Goal: Communication & Community: Answer question/provide support

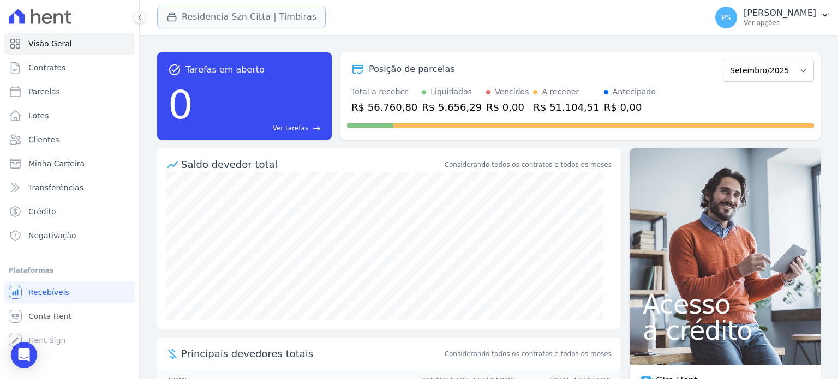
click at [183, 18] on button "Residencia Szn Citta | Timbiras" at bounding box center [241, 17] width 169 height 21
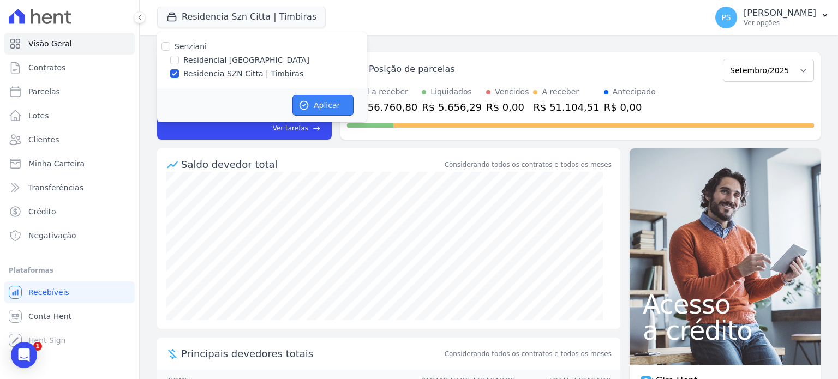
click at [321, 105] on button "Aplicar" at bounding box center [322, 105] width 61 height 21
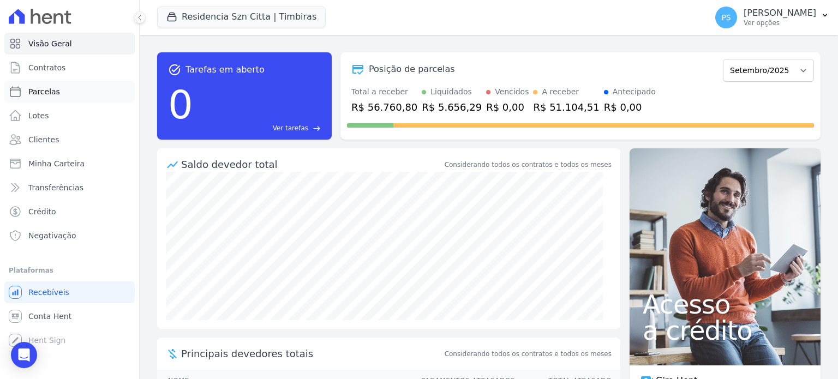
click at [44, 99] on link "Parcelas" at bounding box center [69, 92] width 130 height 22
click at [46, 93] on span "Parcelas" at bounding box center [44, 91] width 32 height 11
select select
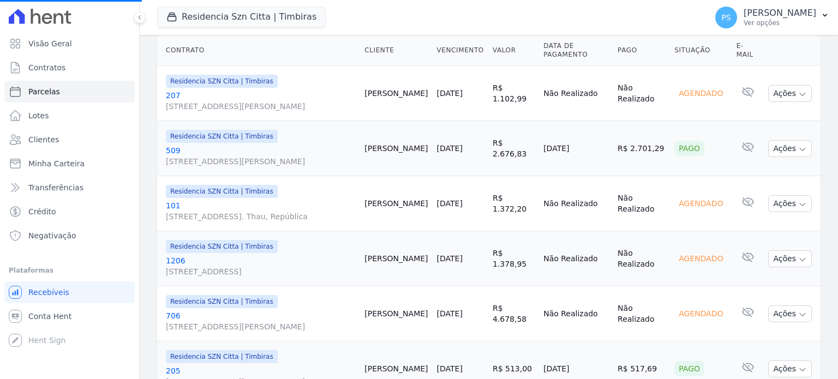
scroll to position [273, 0]
select select
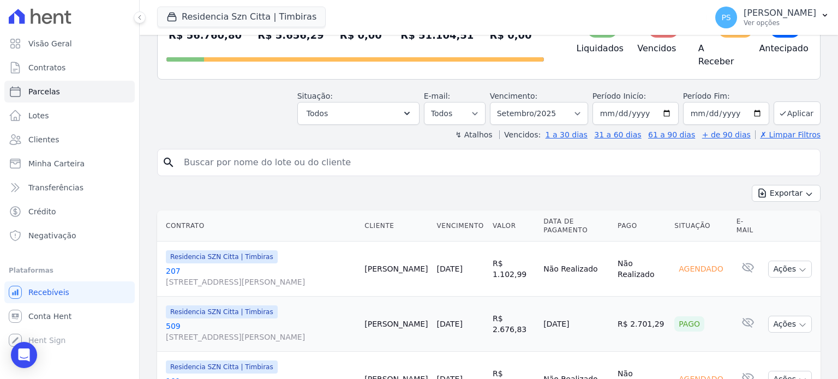
scroll to position [0, 0]
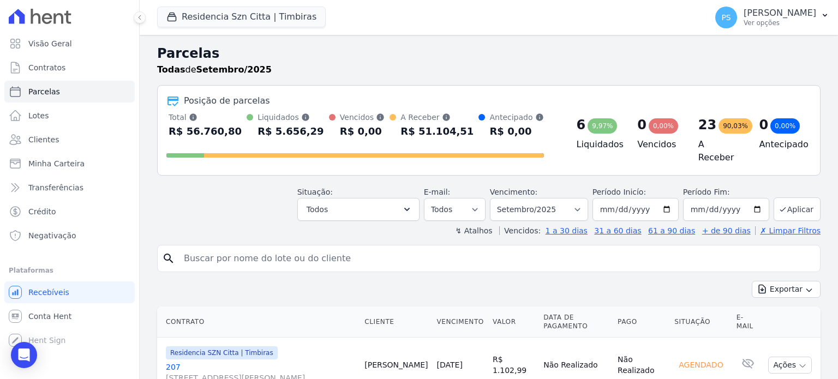
click at [324, 249] on input "search" at bounding box center [496, 259] width 638 height 22
paste input "[PERSON_NAME]"
type input "[PERSON_NAME]"
select select
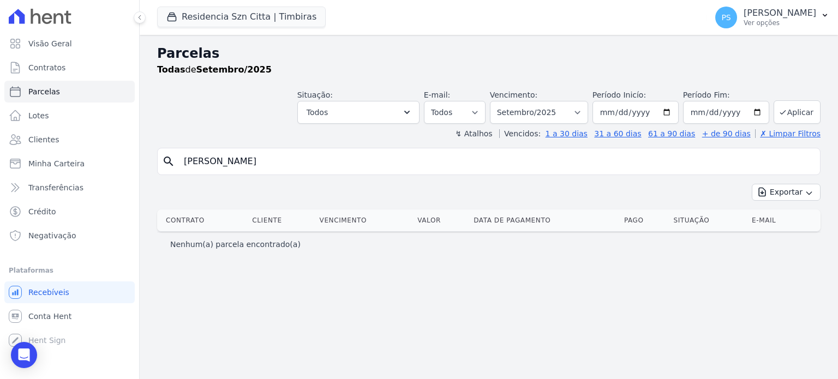
drag, startPoint x: 374, startPoint y: 159, endPoint x: 237, endPoint y: 158, distance: 137.0
click at [237, 158] on input "[PERSON_NAME]" at bounding box center [496, 162] width 638 height 22
type input "[PERSON_NAME]"
select select
click at [20, 360] on icon "Open Intercom Messenger" at bounding box center [24, 355] width 14 height 14
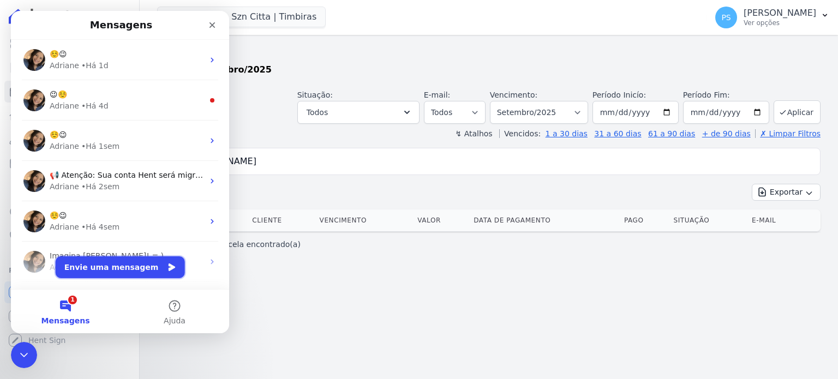
click at [119, 273] on button "Envie uma mensagem" at bounding box center [120, 267] width 129 height 22
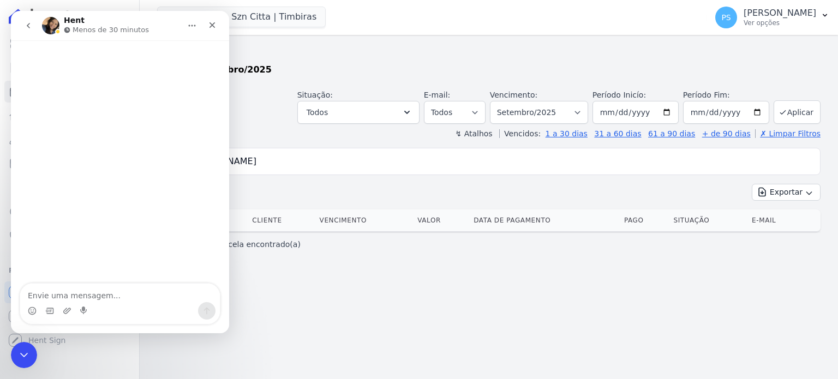
click at [87, 294] on textarea "Envie uma mensagem..." at bounding box center [120, 293] width 200 height 19
click at [334, 160] on input "[PERSON_NAME]" at bounding box center [496, 162] width 638 height 22
click at [209, 27] on icon "Fechar" at bounding box center [212, 25] width 9 height 9
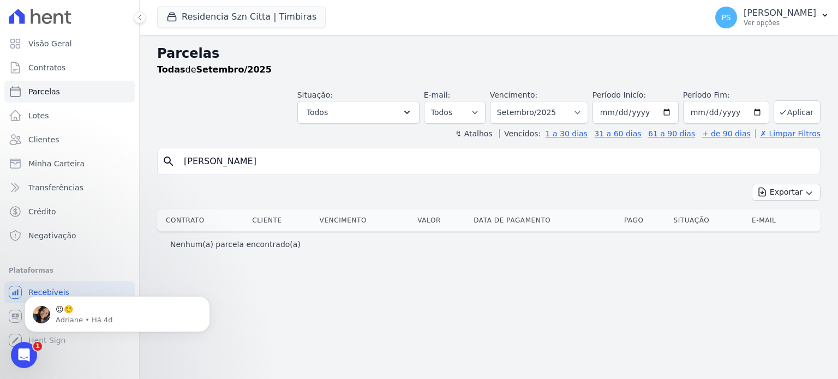
drag, startPoint x: 259, startPoint y: 159, endPoint x: 154, endPoint y: 157, distance: 105.3
click at [154, 157] on div "Parcelas Todas de Setembro/2025 Situação: Agendado Em Aberto Pago Processando C…" at bounding box center [489, 207] width 698 height 344
type input "aboud"
select select
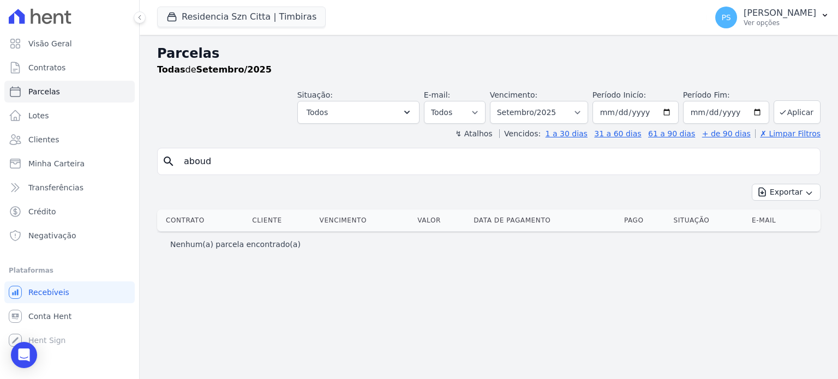
click at [218, 161] on input "aboud" at bounding box center [496, 162] width 638 height 22
drag, startPoint x: 223, startPoint y: 164, endPoint x: 118, endPoint y: 161, distance: 104.8
click at [118, 161] on div "Visão Geral Contratos [GEOGRAPHIC_DATA] Lotes Clientes Minha Carteira Transferê…" at bounding box center [419, 189] width 838 height 379
type input "a"
paste input "[PERSON_NAME]"
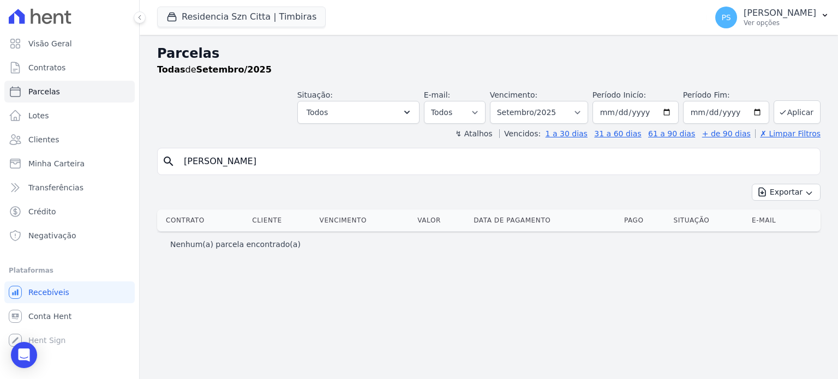
type input "[PERSON_NAME]"
select select
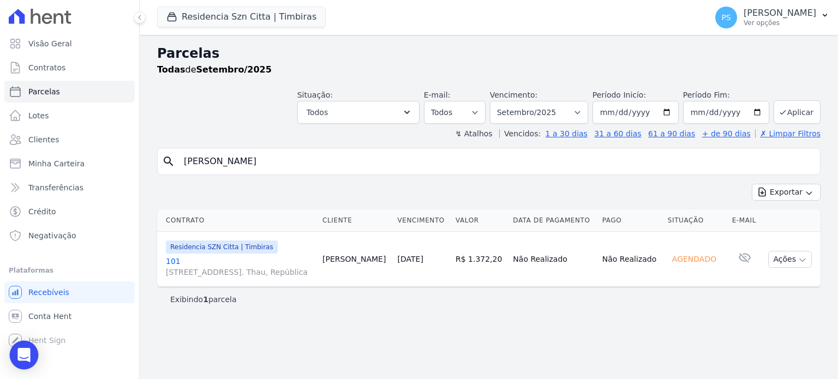
click at [25, 354] on icon "Open Intercom Messenger" at bounding box center [23, 355] width 13 height 14
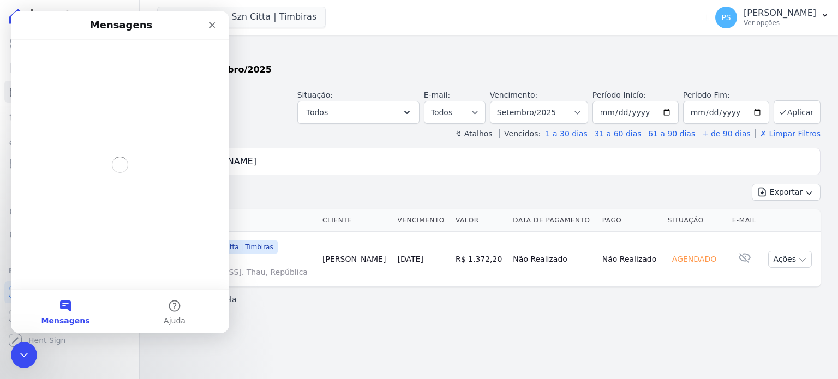
click at [436, 319] on div "Parcelas Todas de Setembro/2025 Situação: Agendado Em Aberto Pago Processando C…" at bounding box center [489, 207] width 698 height 344
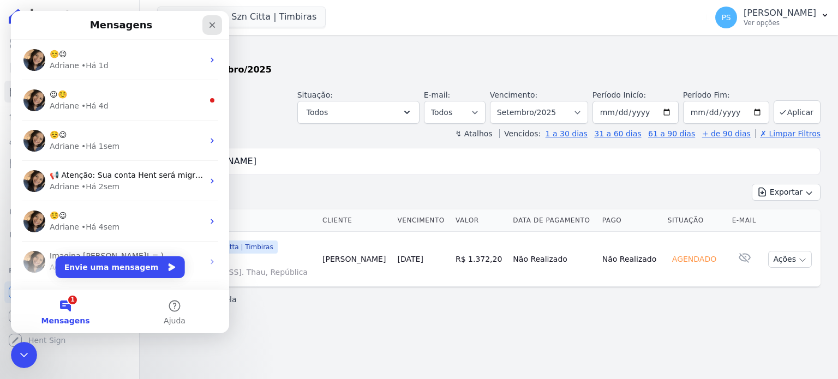
click at [214, 25] on icon "Fechar" at bounding box center [212, 25] width 9 height 9
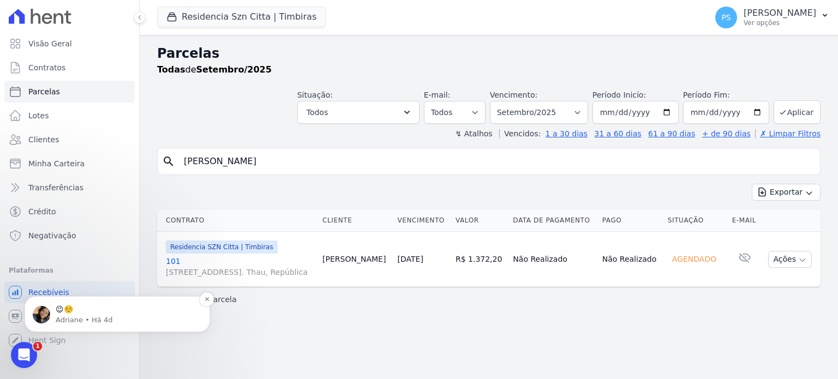
click at [94, 319] on p "Adriane • Há 4d" at bounding box center [126, 320] width 141 height 10
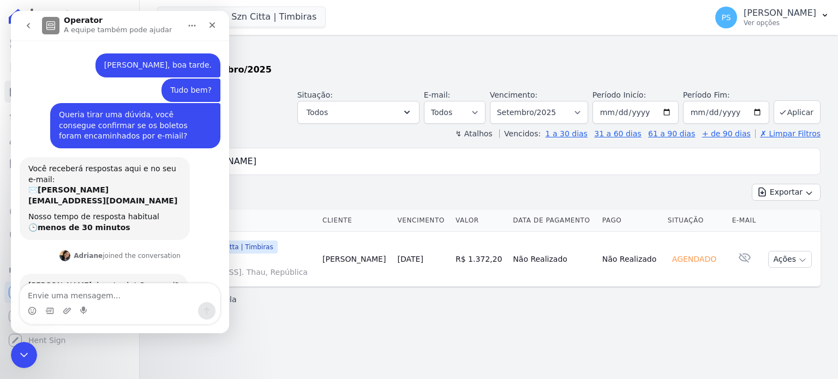
scroll to position [13, 0]
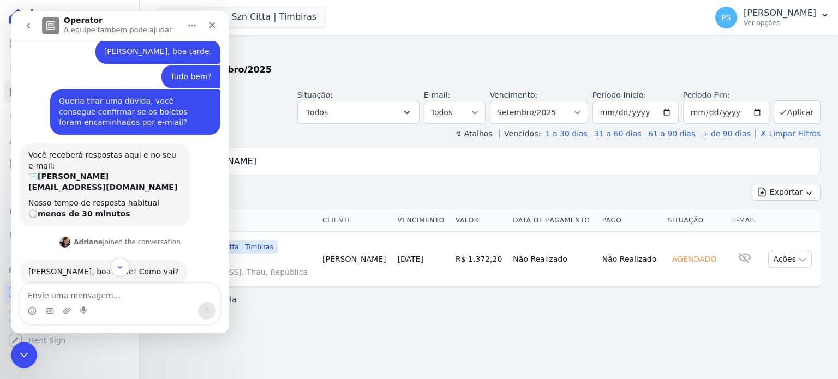
click at [88, 296] on textarea "Envie uma mensagem..." at bounding box center [120, 293] width 200 height 19
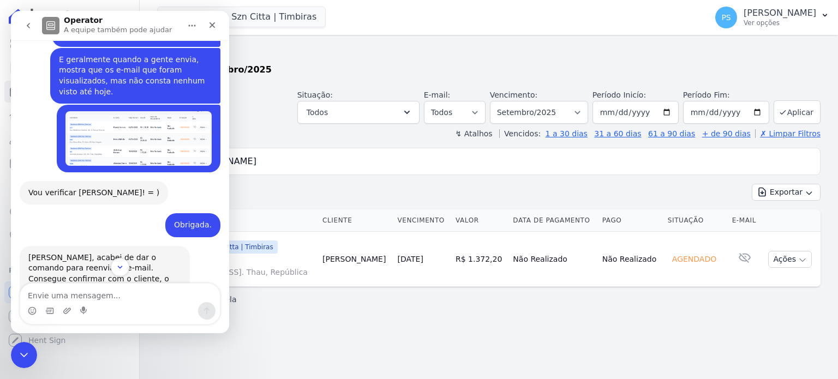
scroll to position [700, 0]
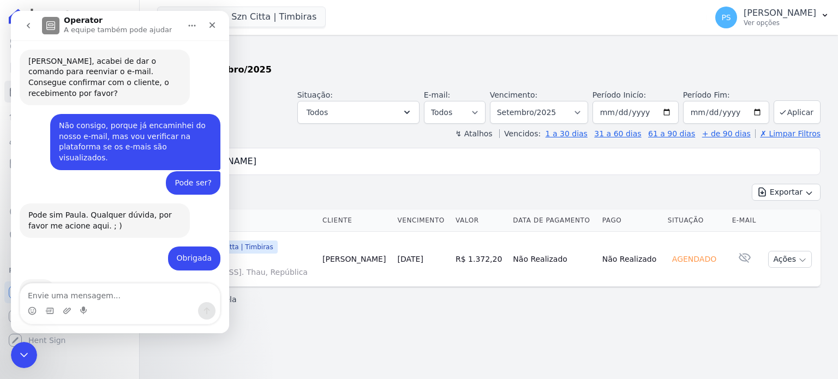
click at [71, 292] on textarea "Envie uma mensagem..." at bounding box center [120, 293] width 200 height 19
type textarea "[PERSON_NAME], bom dia."
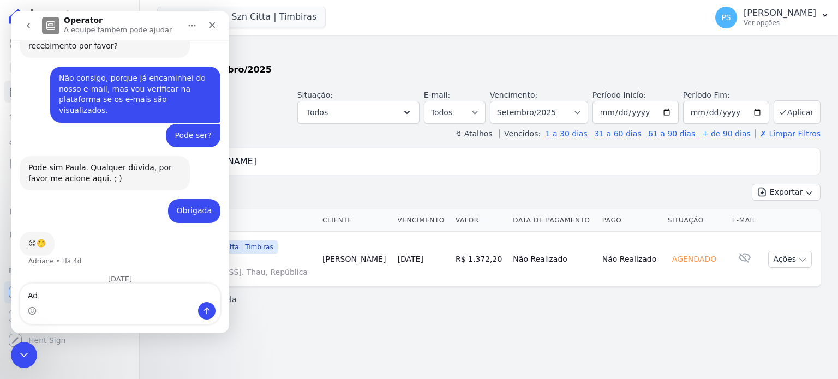
scroll to position [773, 0]
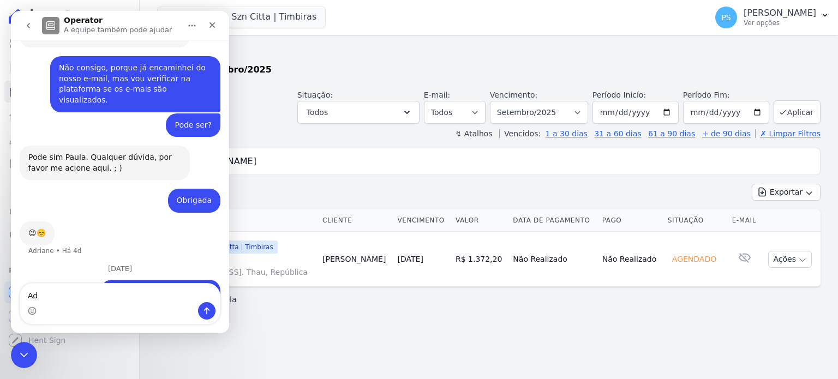
type textarea "A"
type textarea "C"
type textarea "Tudo bem?"
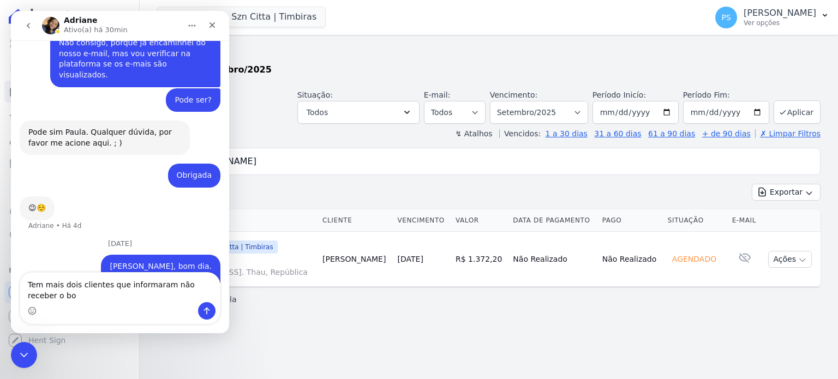
scroll to position [809, 0]
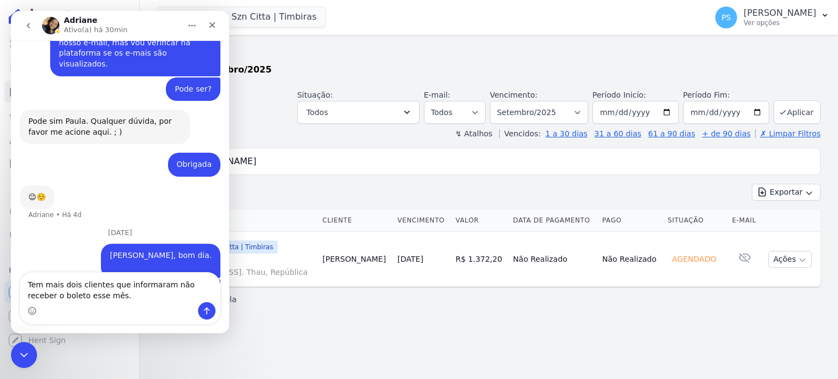
type textarea "Tem mais dois clientes que informaram não receber o boleto esse mês."
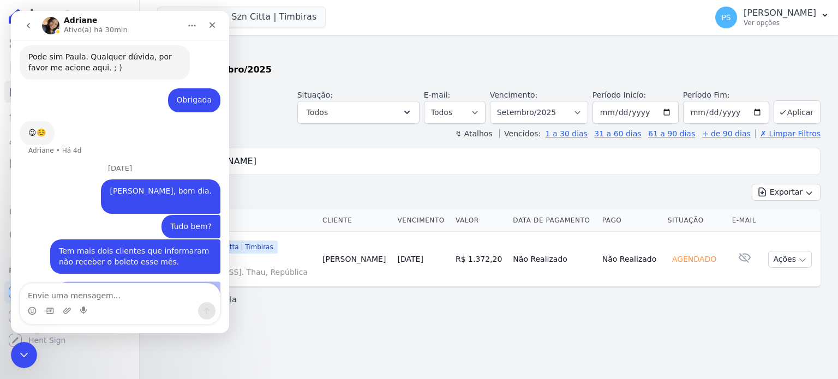
scroll to position [866, 0]
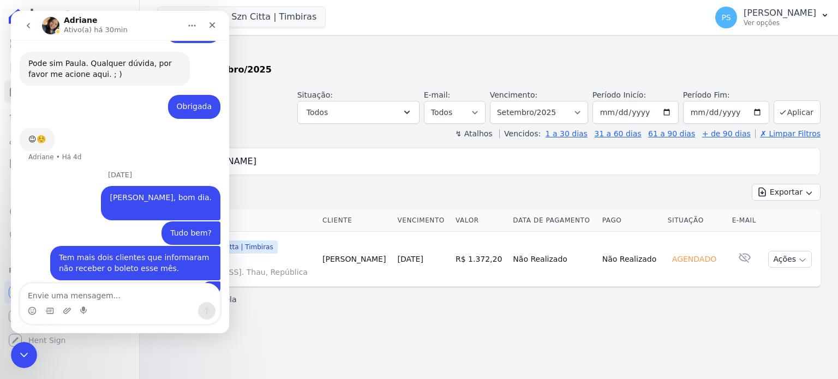
click at [299, 159] on input "[PERSON_NAME]" at bounding box center [496, 162] width 638 height 22
click at [806, 163] on input "[PERSON_NAME]" at bounding box center [496, 162] width 638 height 22
drag, startPoint x: 211, startPoint y: 21, endPoint x: 418, endPoint y: 232, distance: 295.5
click at [211, 21] on icon "Fechar" at bounding box center [212, 25] width 9 height 9
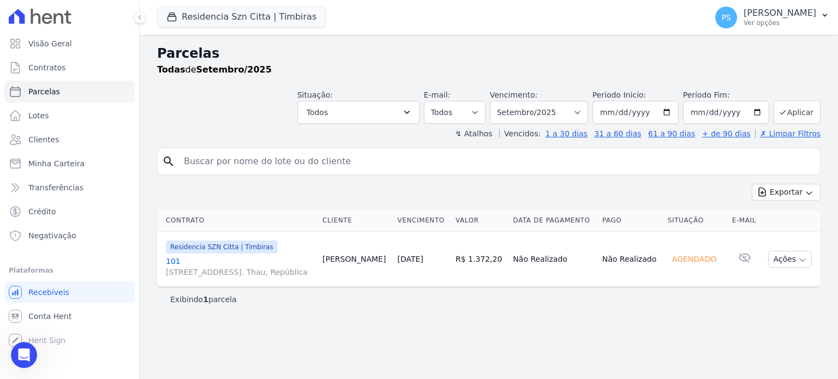
click at [364, 161] on input "search" at bounding box center [496, 162] width 638 height 22
type input "Talla"
select select
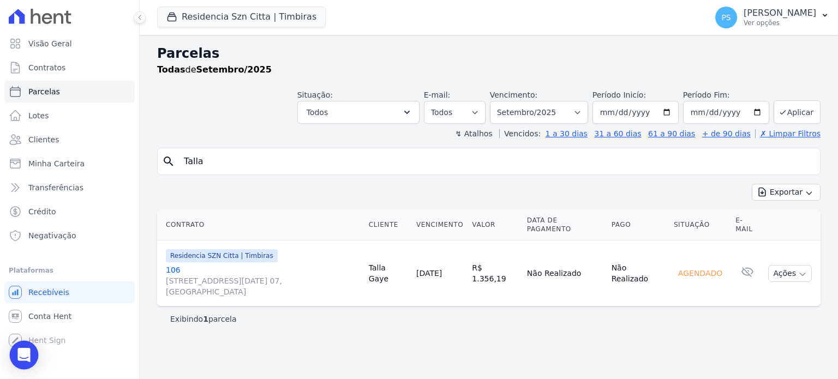
click at [20, 350] on icon "Open Intercom Messenger" at bounding box center [23, 355] width 13 height 14
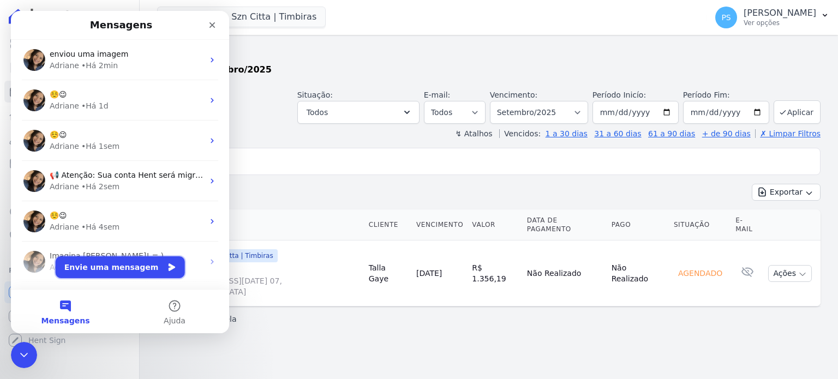
click at [93, 270] on button "Envie uma mensagem" at bounding box center [120, 267] width 129 height 22
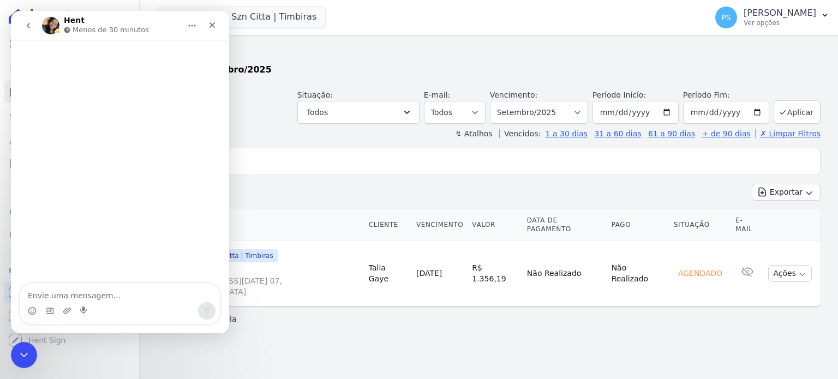
click at [27, 24] on icon "go back" at bounding box center [28, 25] width 9 height 9
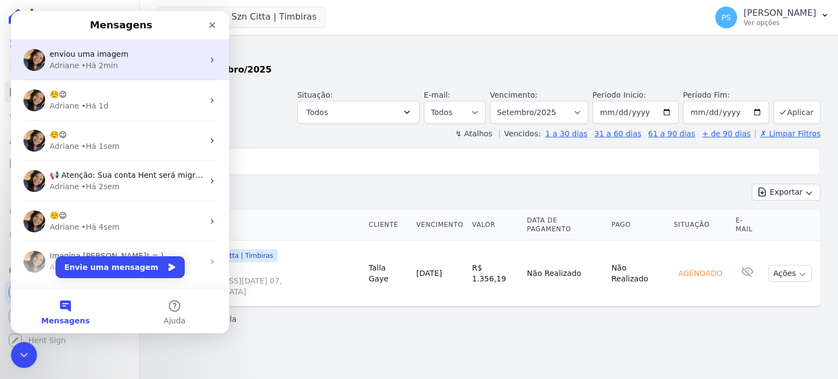
click at [85, 62] on div "• Há 2min" at bounding box center [99, 65] width 37 height 11
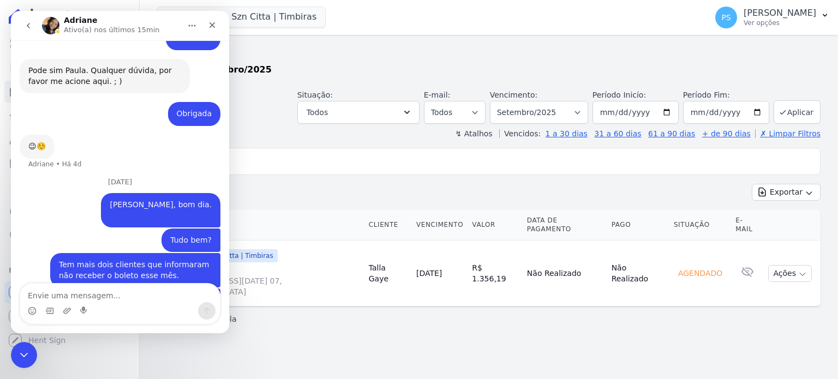
scroll to position [866, 0]
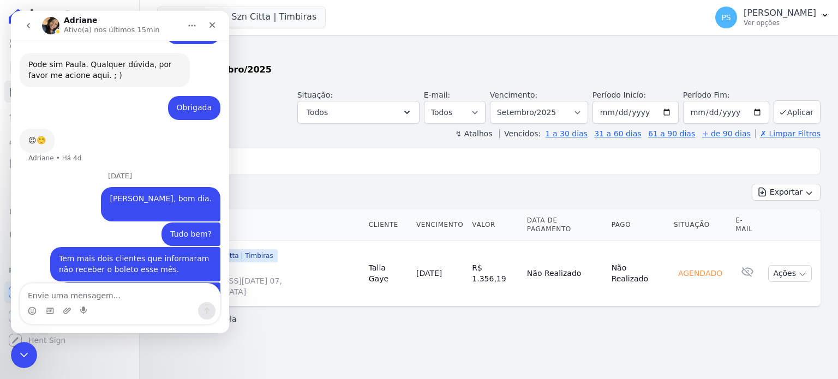
click at [104, 294] on textarea "Envie uma mensagem..." at bounding box center [120, 293] width 200 height 19
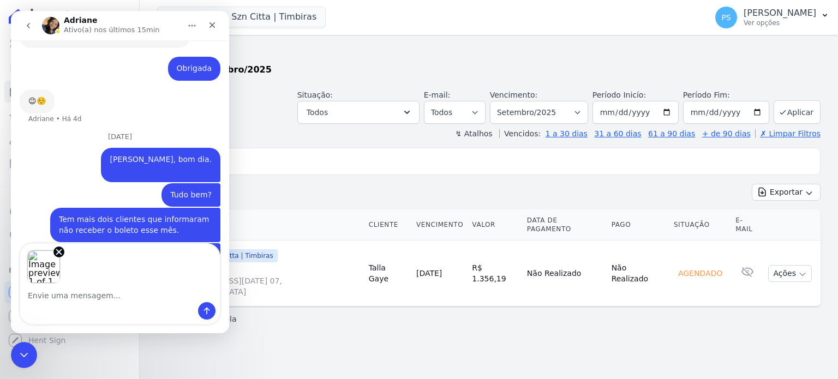
scroll to position [900, 0]
